Goal: Find contact information: Find contact information

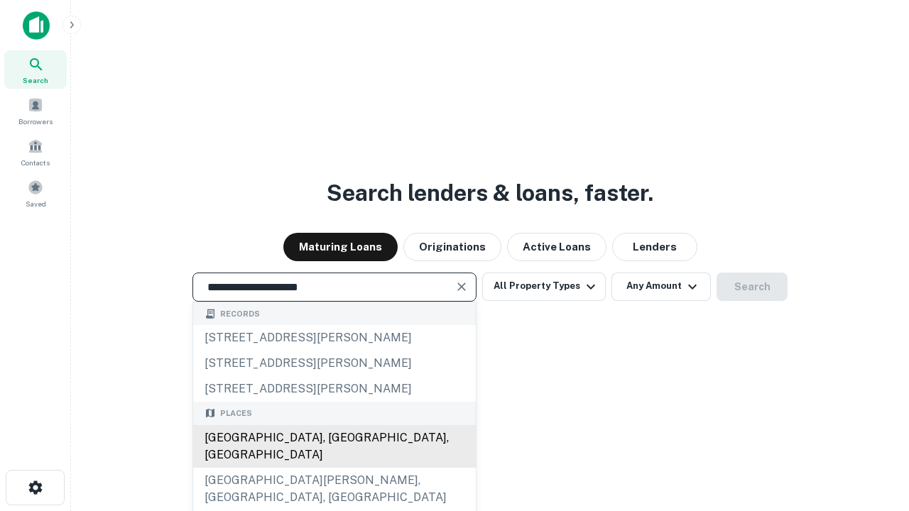
click at [334, 468] on div "Santa Monica, CA, USA" at bounding box center [334, 446] width 283 height 43
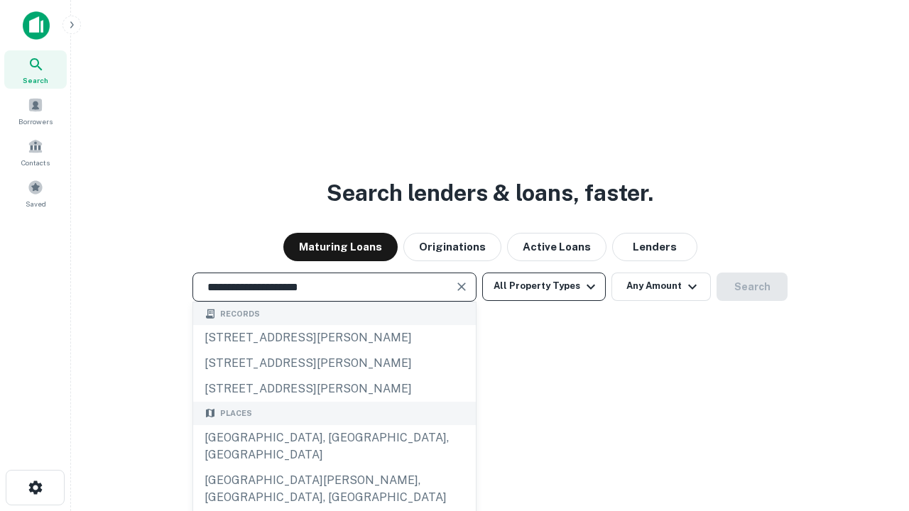
type input "**********"
click at [544, 286] on button "All Property Types" at bounding box center [544, 287] width 124 height 28
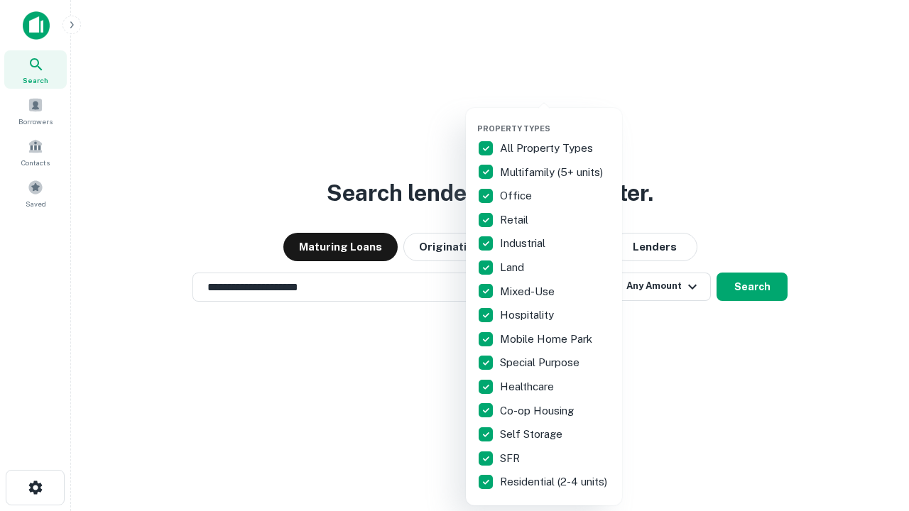
click at [555, 119] on button "button" at bounding box center [555, 119] width 156 height 1
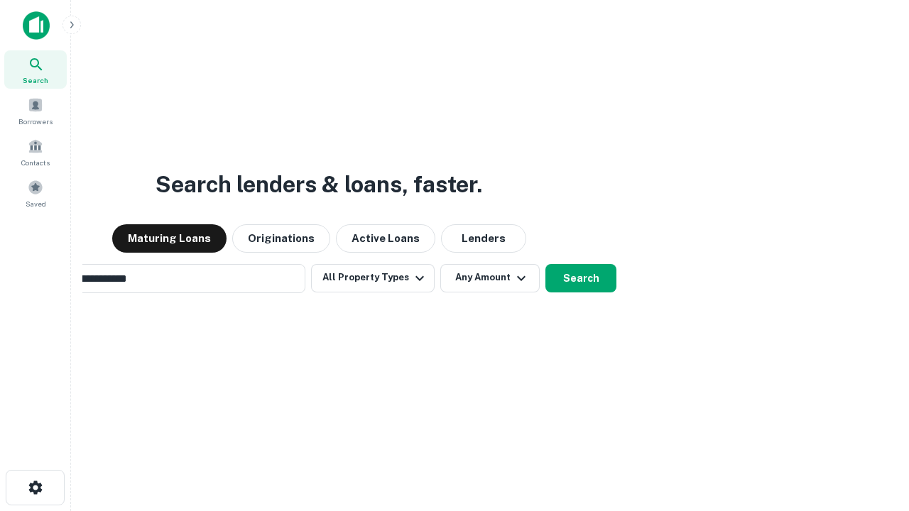
scroll to position [22, 0]
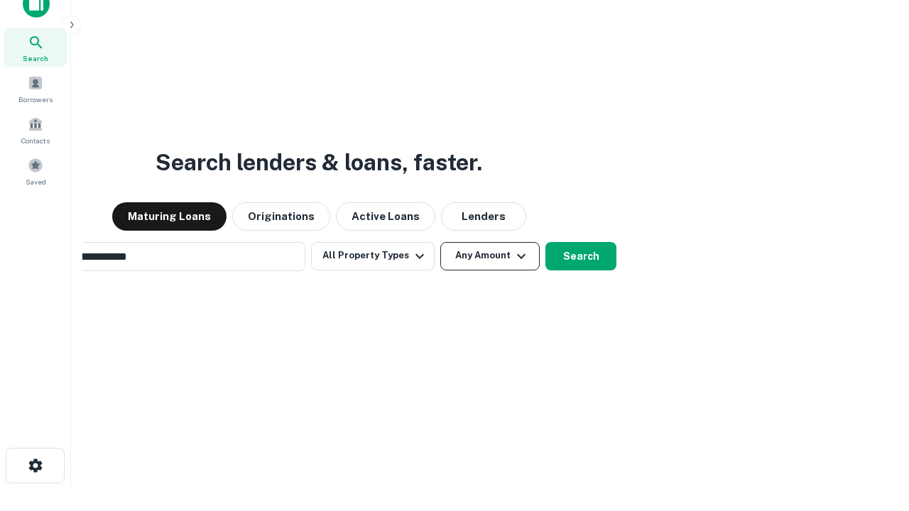
click at [440, 242] on button "Any Amount" at bounding box center [489, 256] width 99 height 28
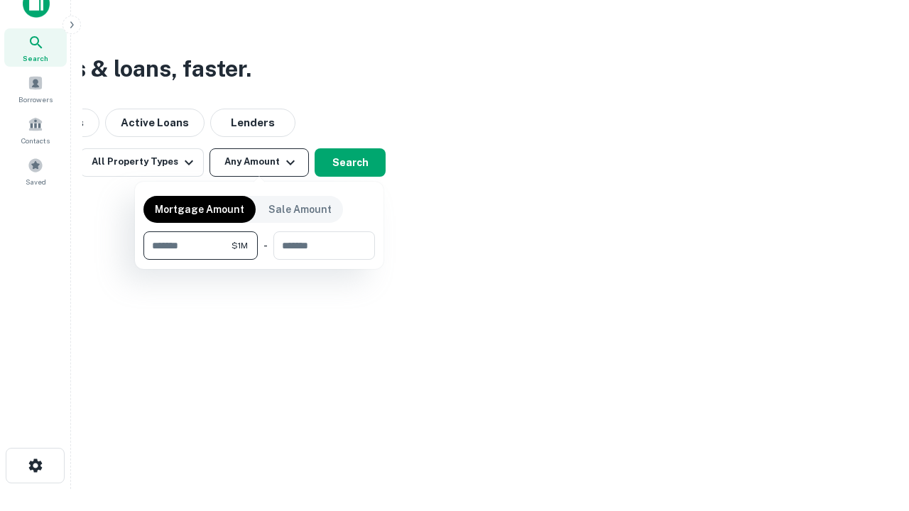
scroll to position [23, 0]
type input "*******"
click at [259, 260] on button "button" at bounding box center [259, 260] width 232 height 1
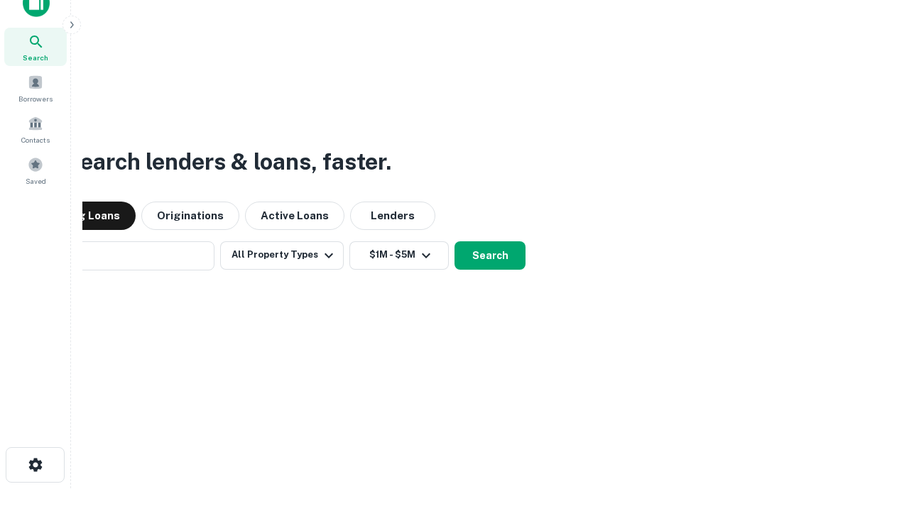
scroll to position [22, 0]
click at [454, 242] on button "Search" at bounding box center [489, 256] width 71 height 28
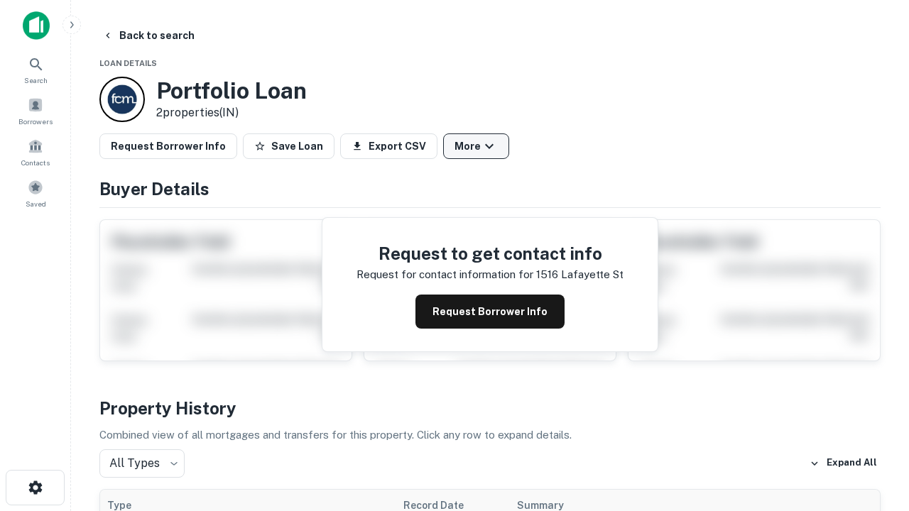
click at [476, 146] on button "More" at bounding box center [476, 147] width 66 height 26
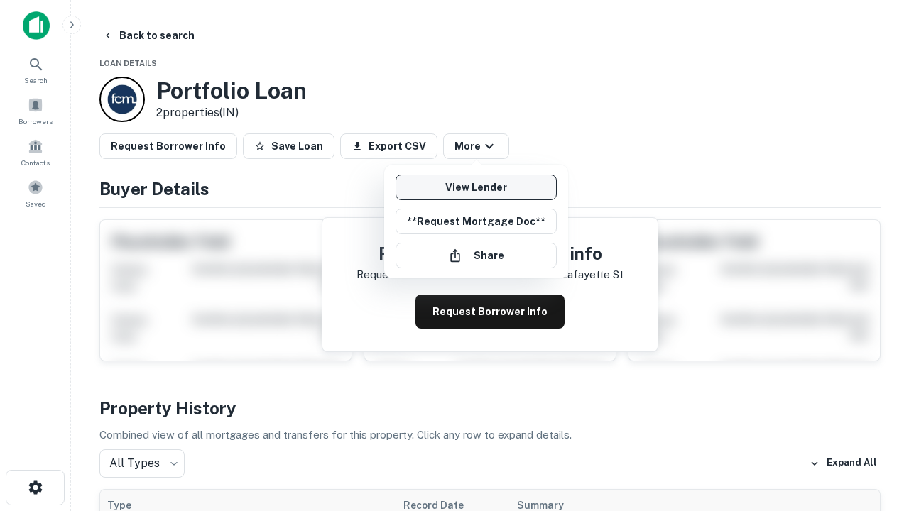
click at [476, 187] on link "View Lender" at bounding box center [476, 188] width 161 height 26
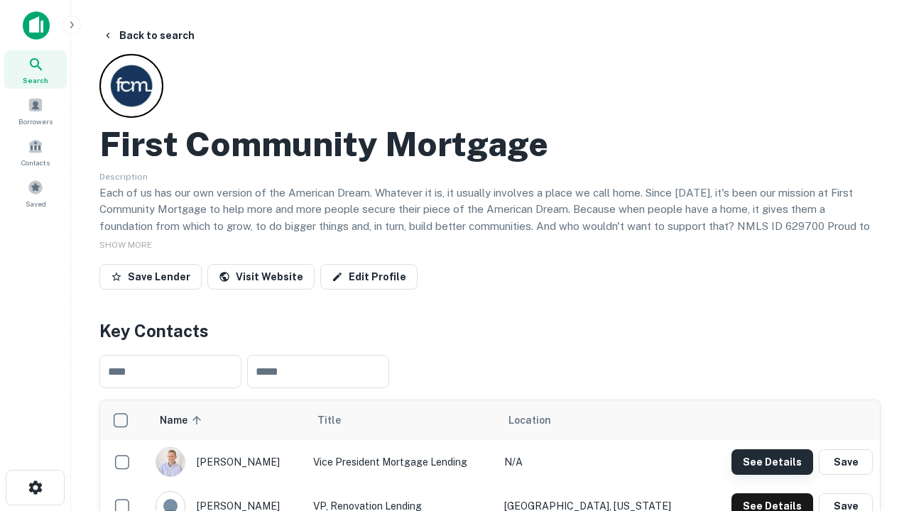
click at [772, 462] on button "See Details" at bounding box center [772, 463] width 82 height 26
click at [35, 488] on icon "button" at bounding box center [35, 487] width 17 height 17
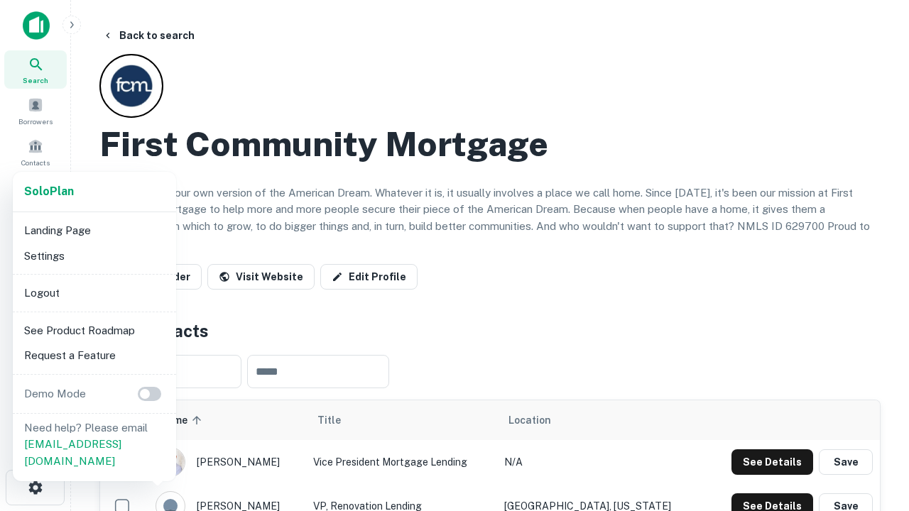
click at [94, 293] on li "Logout" at bounding box center [94, 294] width 152 height 26
